Goal: Task Accomplishment & Management: Use online tool/utility

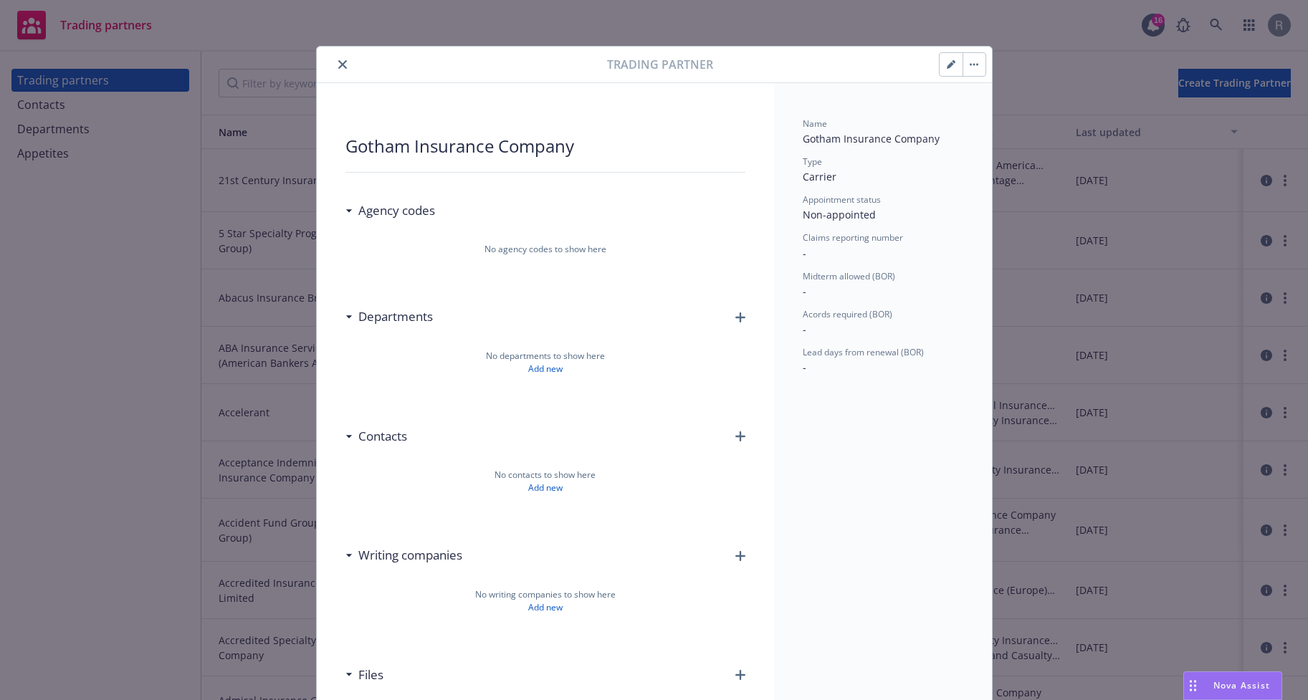
click at [340, 65] on icon "close" at bounding box center [342, 64] width 9 height 9
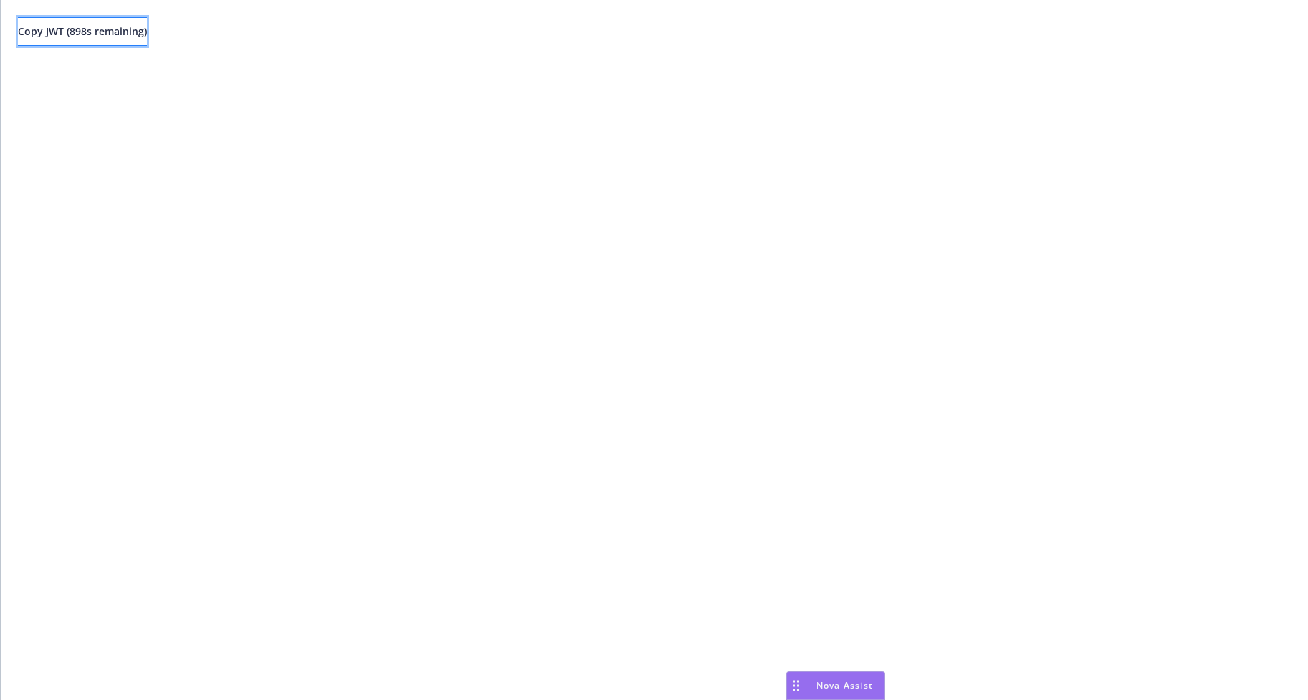
click at [133, 33] on span "Copy JWT ( 898 s remaining)" at bounding box center [82, 31] width 129 height 14
